Goal: Download file/media

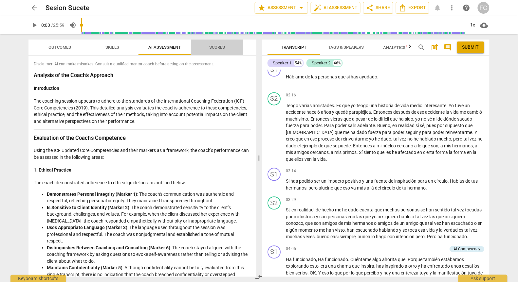
click at [217, 49] on span "Scores" at bounding box center [217, 47] width 16 height 5
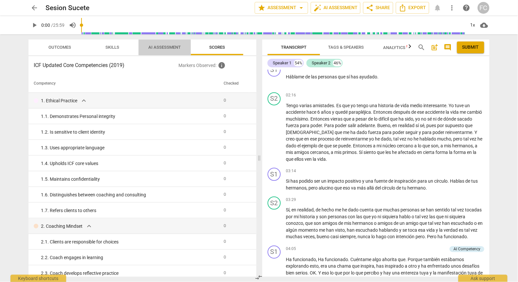
click at [165, 49] on span "AI Assessment" at bounding box center [165, 47] width 32 height 5
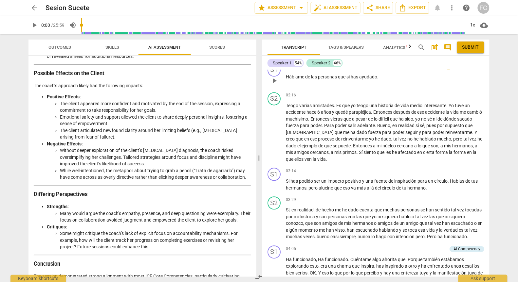
scroll to position [1075, 0]
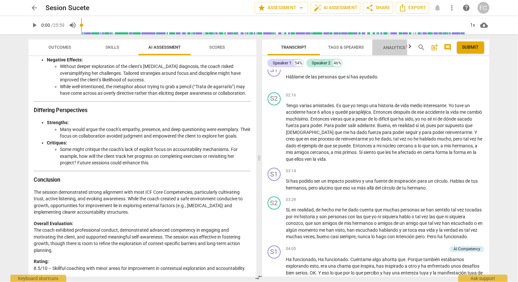
click at [403, 47] on span "Analytics New" at bounding box center [398, 47] width 30 height 5
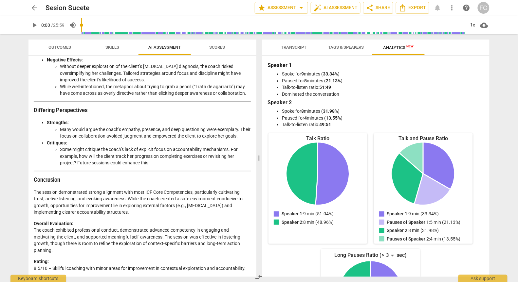
drag, startPoint x: 351, startPoint y: 46, endPoint x: 338, endPoint y: 46, distance: 12.8
click at [351, 46] on span "Tags & Speakers" at bounding box center [346, 47] width 36 height 5
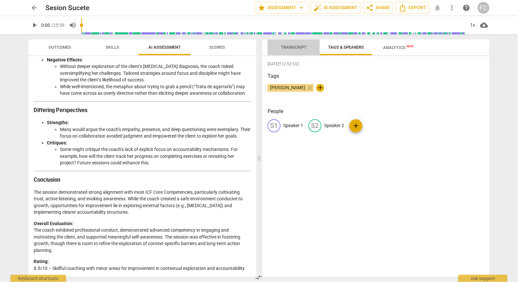
click at [296, 47] on span "Transcript" at bounding box center [294, 47] width 26 height 5
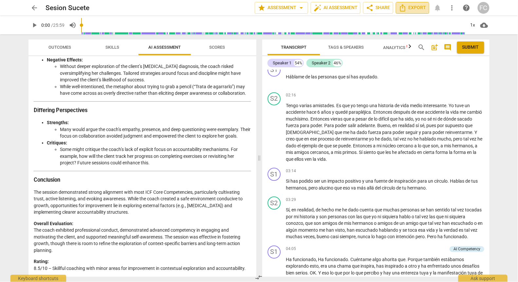
click at [407, 9] on span "Export" at bounding box center [411, 8] width 27 height 8
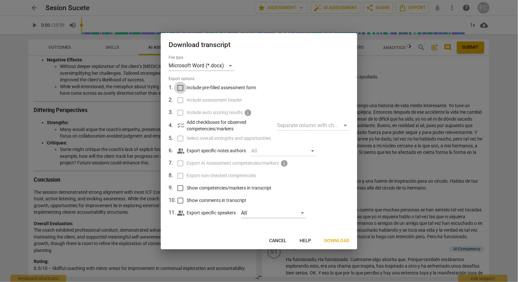
click at [181, 89] on input "Include pre-filled assessment form" at bounding box center [180, 88] width 12 height 12
checkbox input "true"
click at [339, 241] on span "Download" at bounding box center [336, 241] width 25 height 7
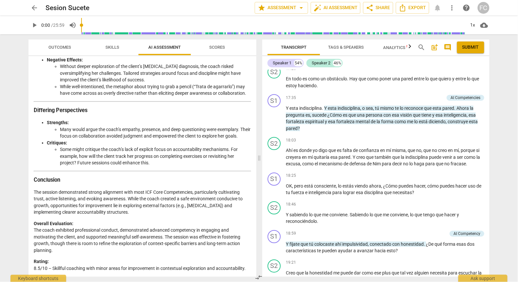
scroll to position [2686, 0]
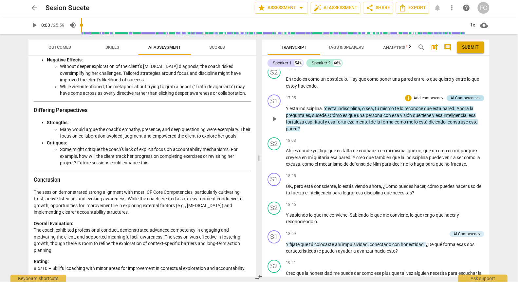
click at [464, 101] on div "AI Competencies" at bounding box center [465, 98] width 30 height 6
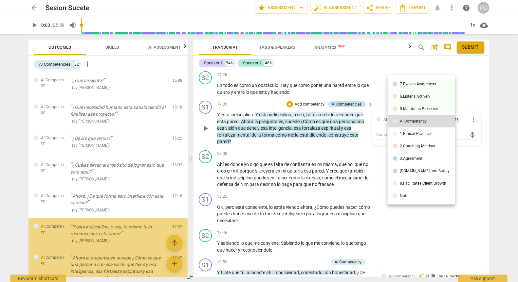
scroll to position [543, 0]
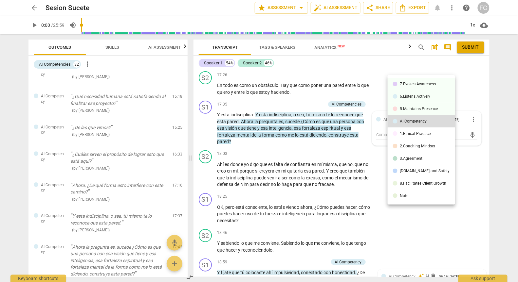
click at [399, 67] on div at bounding box center [259, 141] width 518 height 282
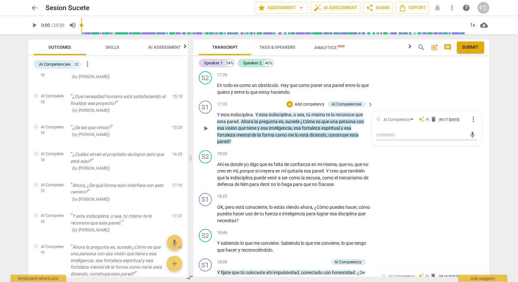
click at [421, 120] on span "auto_awesome" at bounding box center [421, 119] width 6 height 6
click at [420, 118] on span "auto_awesome" at bounding box center [421, 119] width 6 height 6
click at [420, 120] on span "auto_awesome" at bounding box center [421, 119] width 6 height 6
click at [477, 127] on div "AI Competency auto_awesome AI delete 09:17 [DATE] more_vert mic" at bounding box center [426, 129] width 109 height 34
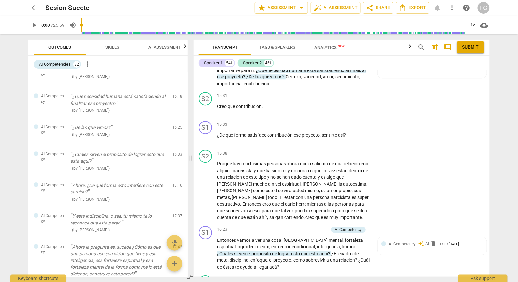
scroll to position [2626, 0]
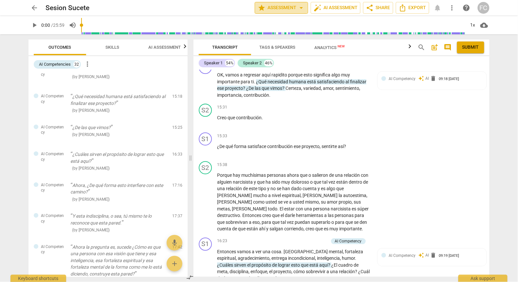
click at [299, 7] on span "arrow_drop_down" at bounding box center [301, 8] width 8 height 8
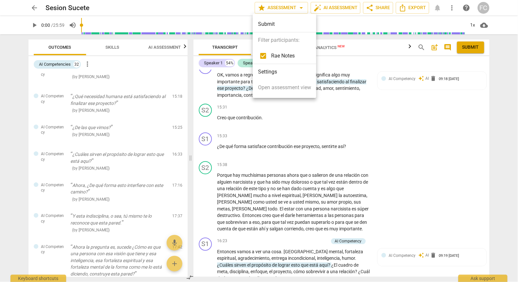
click at [166, 46] on div at bounding box center [259, 141] width 518 height 282
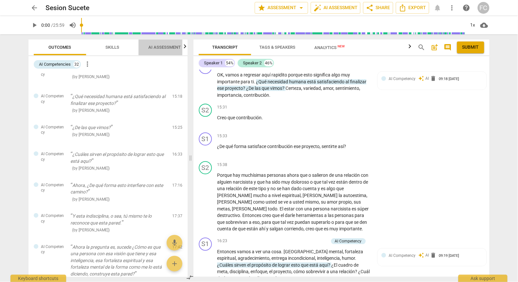
click at [166, 46] on span "AI Assessment" at bounding box center [165, 47] width 32 height 5
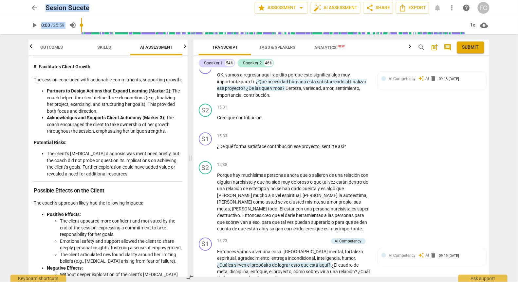
scroll to position [1423, 0]
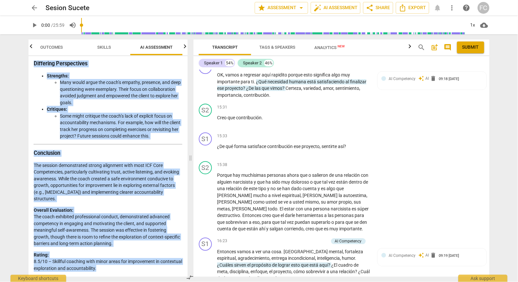
drag, startPoint x: 33, startPoint y: 80, endPoint x: 150, endPoint y: 271, distance: 224.0
click at [150, 271] on div "Disclaimer: AI can make mistakes. Consult a qualified mentor coach before actin…" at bounding box center [107, 166] width 159 height 221
copy div "Loremips do sit Ametc’a Elitsedd Eiusmodtempo Inc utlabore etdolor magnaal en a…"
